Goal: Download file/media

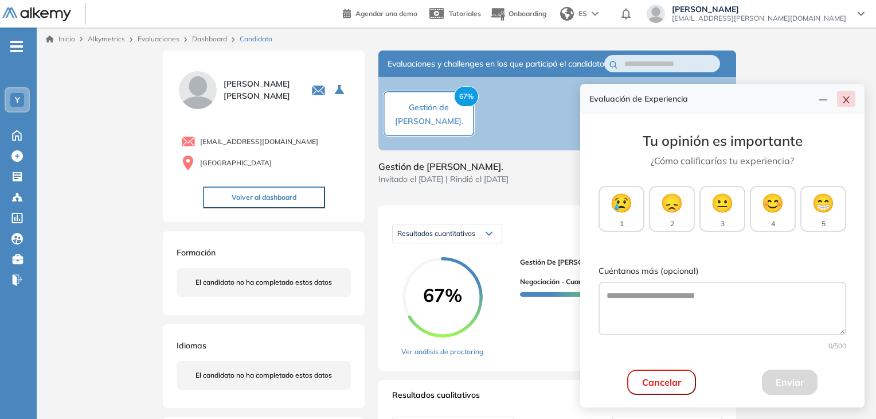
click at [851, 97] on button "button" at bounding box center [846, 99] width 18 height 16
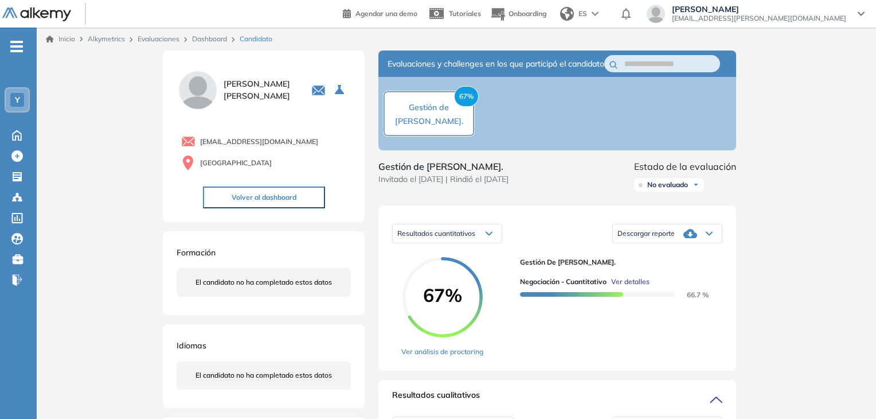
click at [674, 189] on span "No evaluado" at bounding box center [667, 184] width 41 height 9
click at [670, 233] on li "Evaluado" at bounding box center [661, 227] width 27 height 11
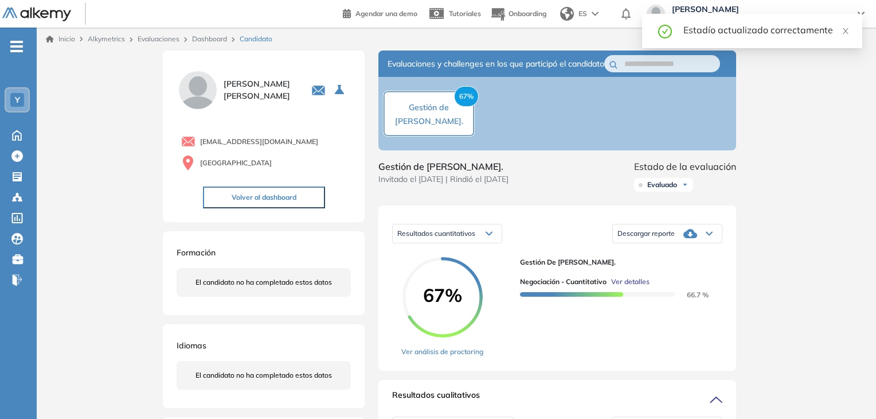
click at [207, 44] on div "Dashboard" at bounding box center [212, 39] width 48 height 10
click at [209, 41] on link "Dashboard" at bounding box center [209, 38] width 35 height 9
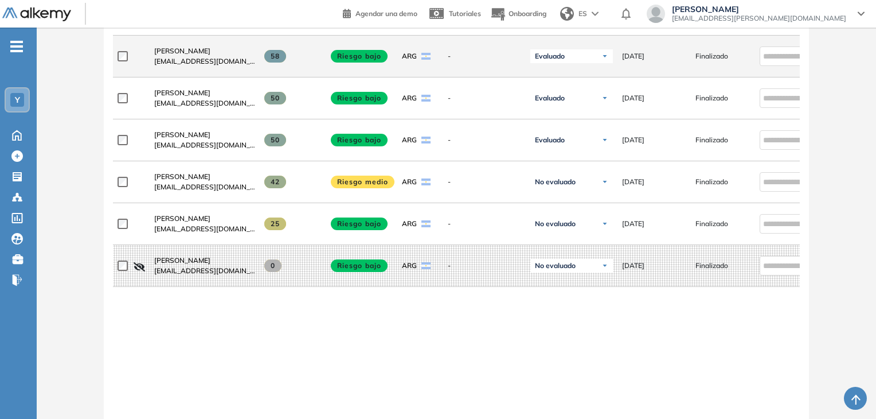
scroll to position [516, 0]
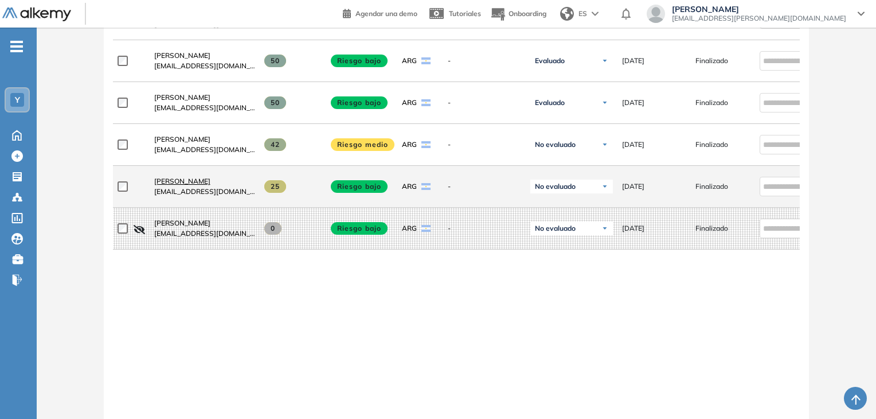
click at [199, 185] on span "[PERSON_NAME]" at bounding box center [182, 181] width 56 height 9
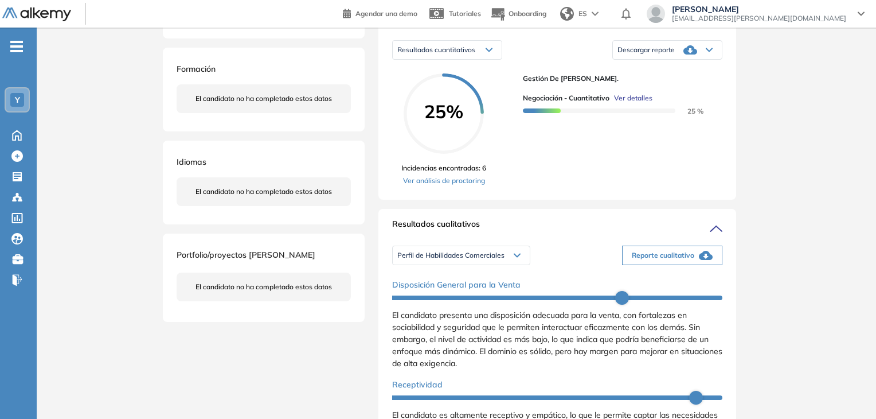
scroll to position [229, 0]
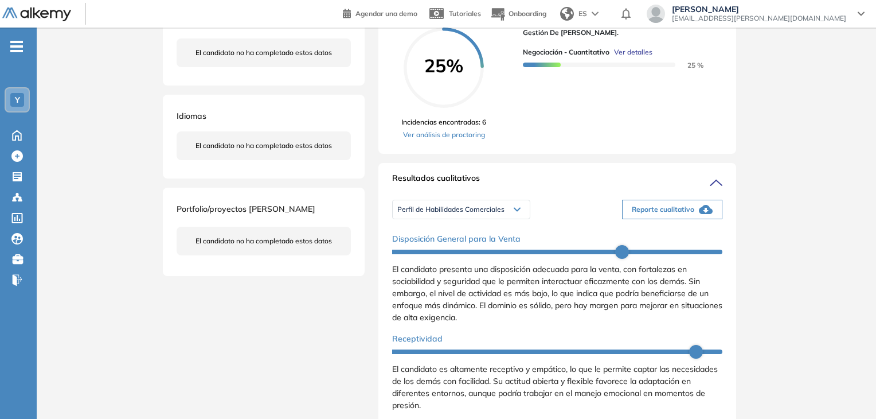
click at [493, 214] on span "Perfil de Habilidades Comerciales" at bounding box center [450, 209] width 107 height 9
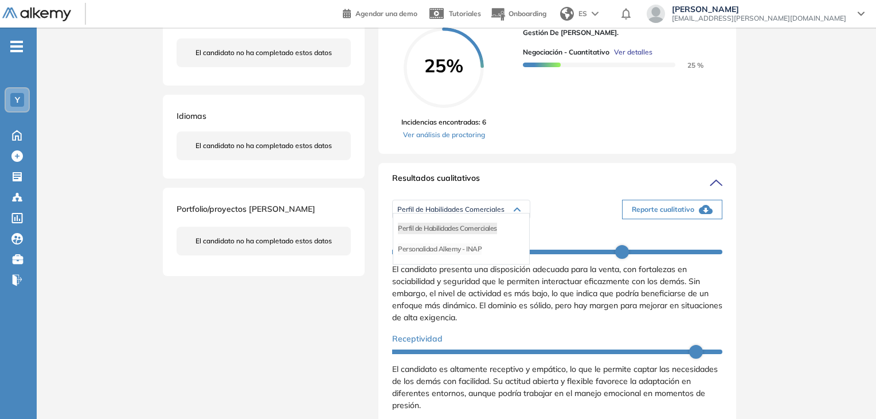
click at [475, 255] on li "Personalidad Alkemy - INAP" at bounding box center [440, 248] width 84 height 11
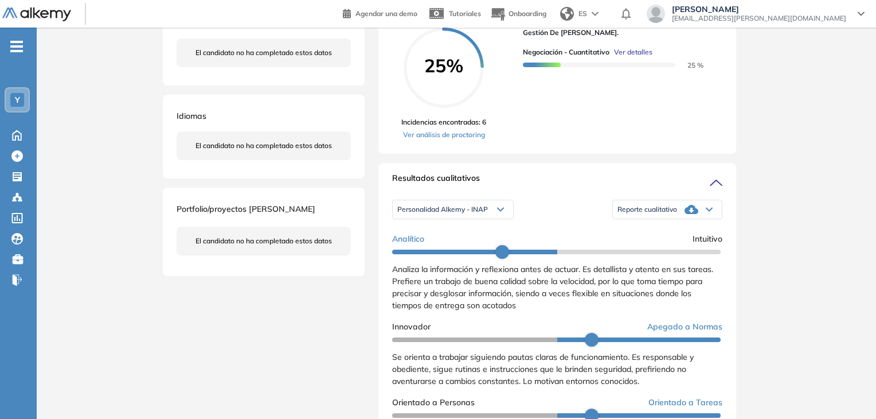
click at [679, 221] on div "Reporte cualitativo" at bounding box center [667, 209] width 109 height 23
click at [677, 234] on li "Reporte con Afinidad AI" at bounding box center [653, 228] width 70 height 11
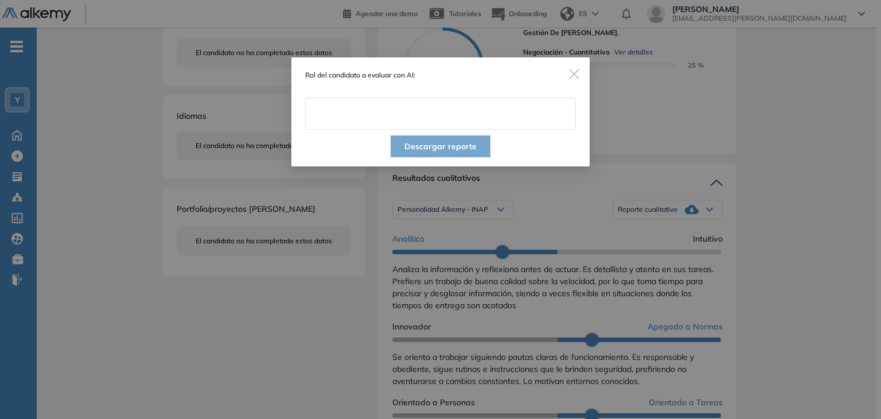
click at [440, 115] on input "text" at bounding box center [440, 113] width 271 height 32
type input "**********"
click at [437, 148] on button "Descargar reporte" at bounding box center [441, 146] width 100 height 22
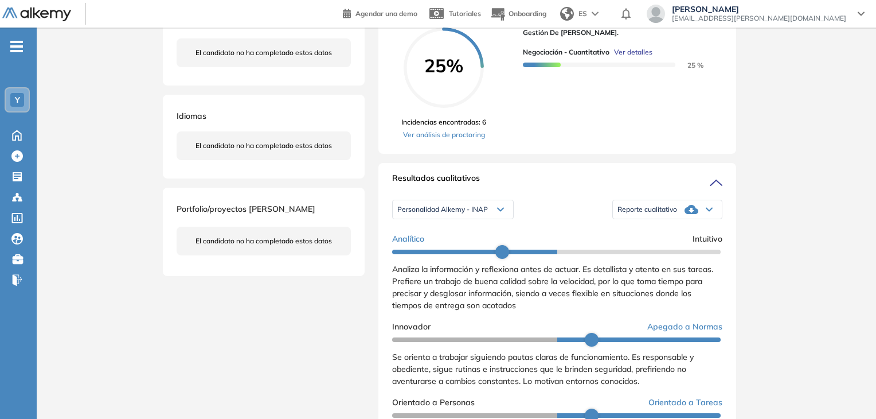
scroll to position [0, 0]
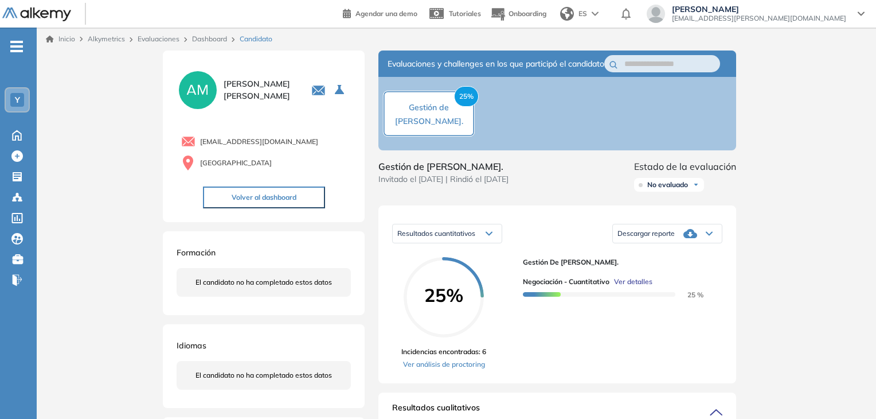
click at [673, 238] on span "Descargar reporte" at bounding box center [646, 233] width 57 height 9
click at [670, 279] on li "Descargar informe resumido" at bounding box center [660, 272] width 85 height 11
click at [680, 189] on span "No evaluado" at bounding box center [667, 184] width 41 height 9
click at [670, 233] on li "Evaluado" at bounding box center [661, 227] width 27 height 11
click at [204, 36] on link "Dashboard" at bounding box center [209, 38] width 35 height 9
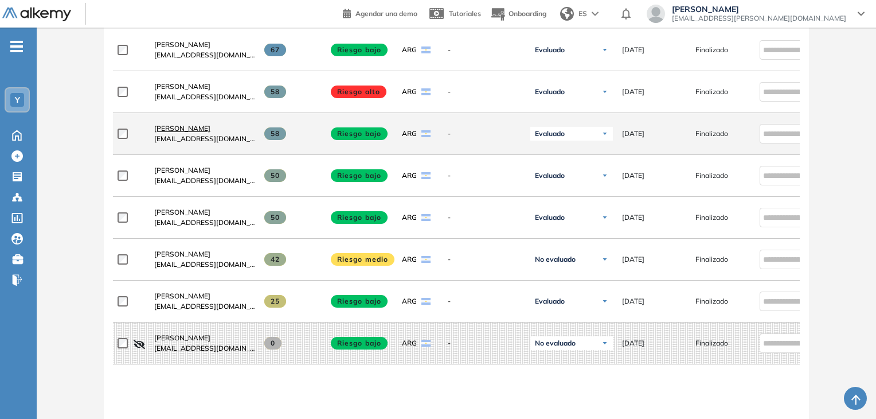
scroll to position [459, 0]
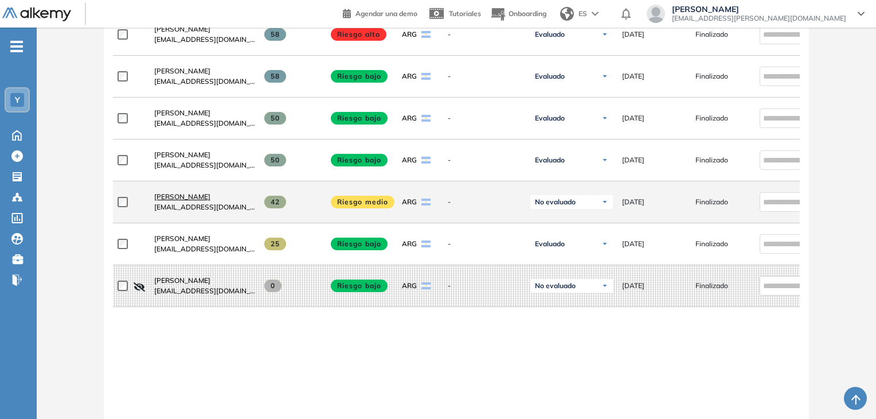
click at [186, 201] on span "[PERSON_NAME]" at bounding box center [182, 196] width 56 height 9
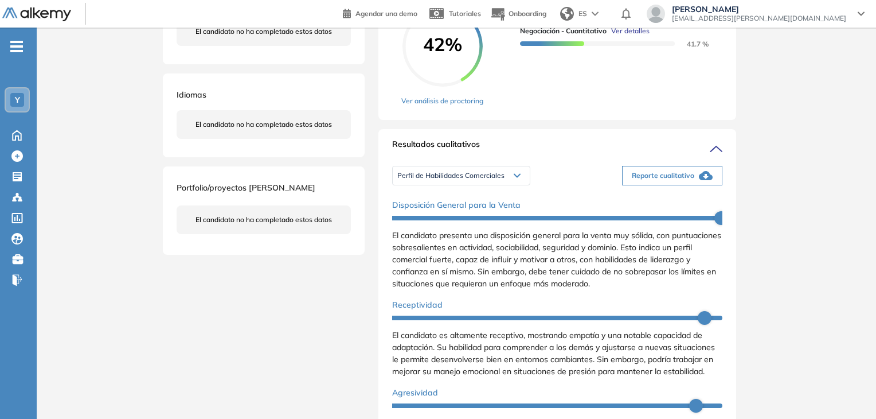
scroll to position [287, 0]
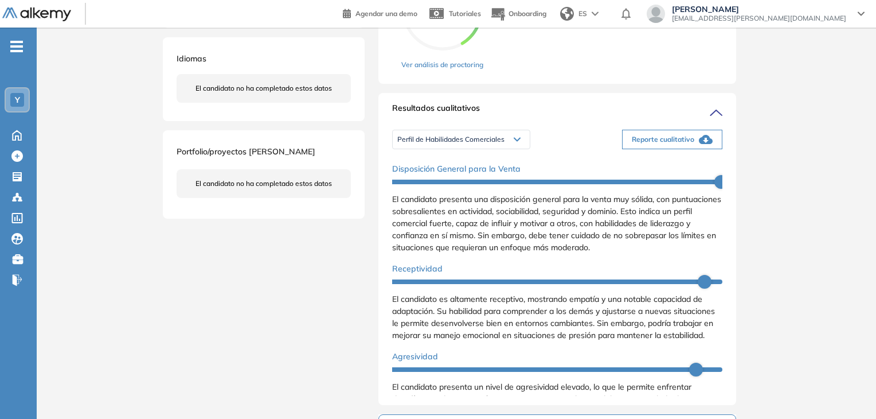
click at [496, 149] on div "Perfil de Habilidades Comerciales" at bounding box center [461, 139] width 137 height 18
click at [469, 185] on li "Personalidad Alkemy - INAP" at bounding box center [440, 178] width 84 height 11
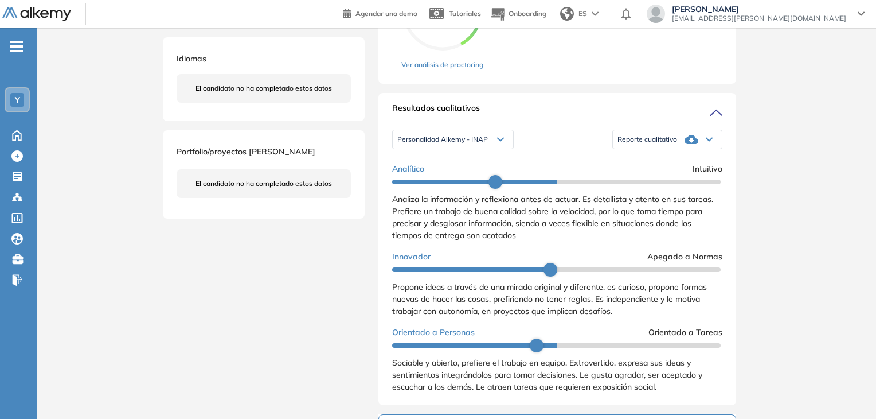
click at [689, 144] on icon at bounding box center [692, 139] width 14 height 9
click at [672, 164] on li "Reporte con Afinidad AI" at bounding box center [653, 158] width 70 height 11
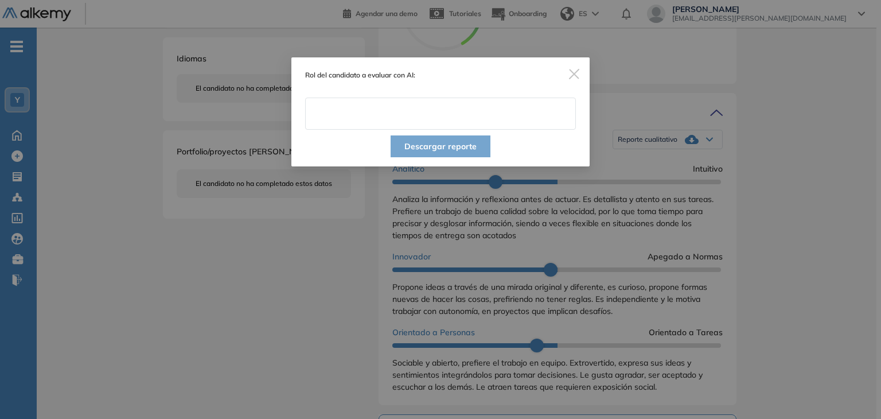
click at [435, 120] on input "text" at bounding box center [440, 113] width 271 height 32
type input "**********"
click at [454, 146] on button "Descargar reporte" at bounding box center [441, 146] width 100 height 22
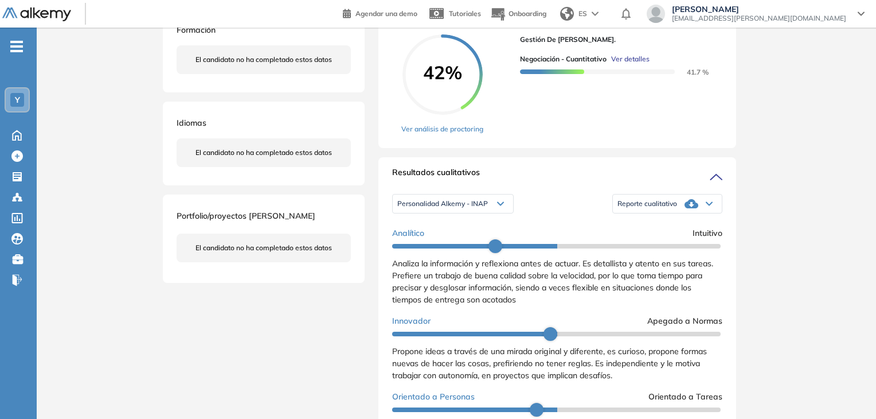
scroll to position [0, 0]
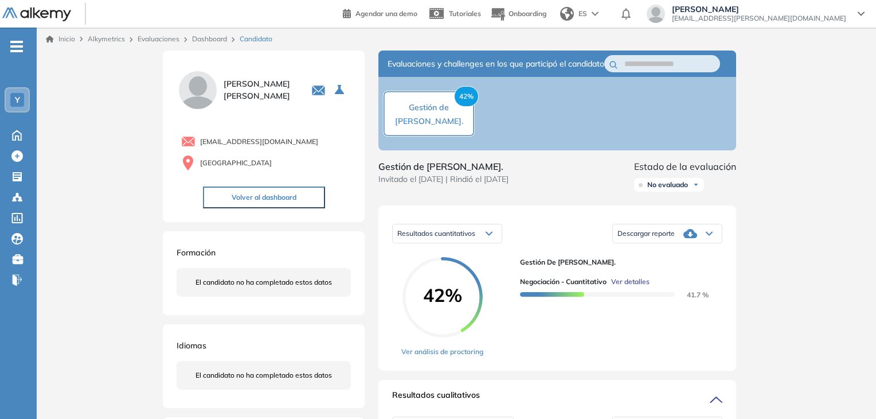
click at [704, 245] on div "Descargar reporte" at bounding box center [667, 233] width 109 height 23
click at [696, 279] on li "Descargar informe resumido" at bounding box center [660, 272] width 85 height 11
